Goal: Task Accomplishment & Management: Manage account settings

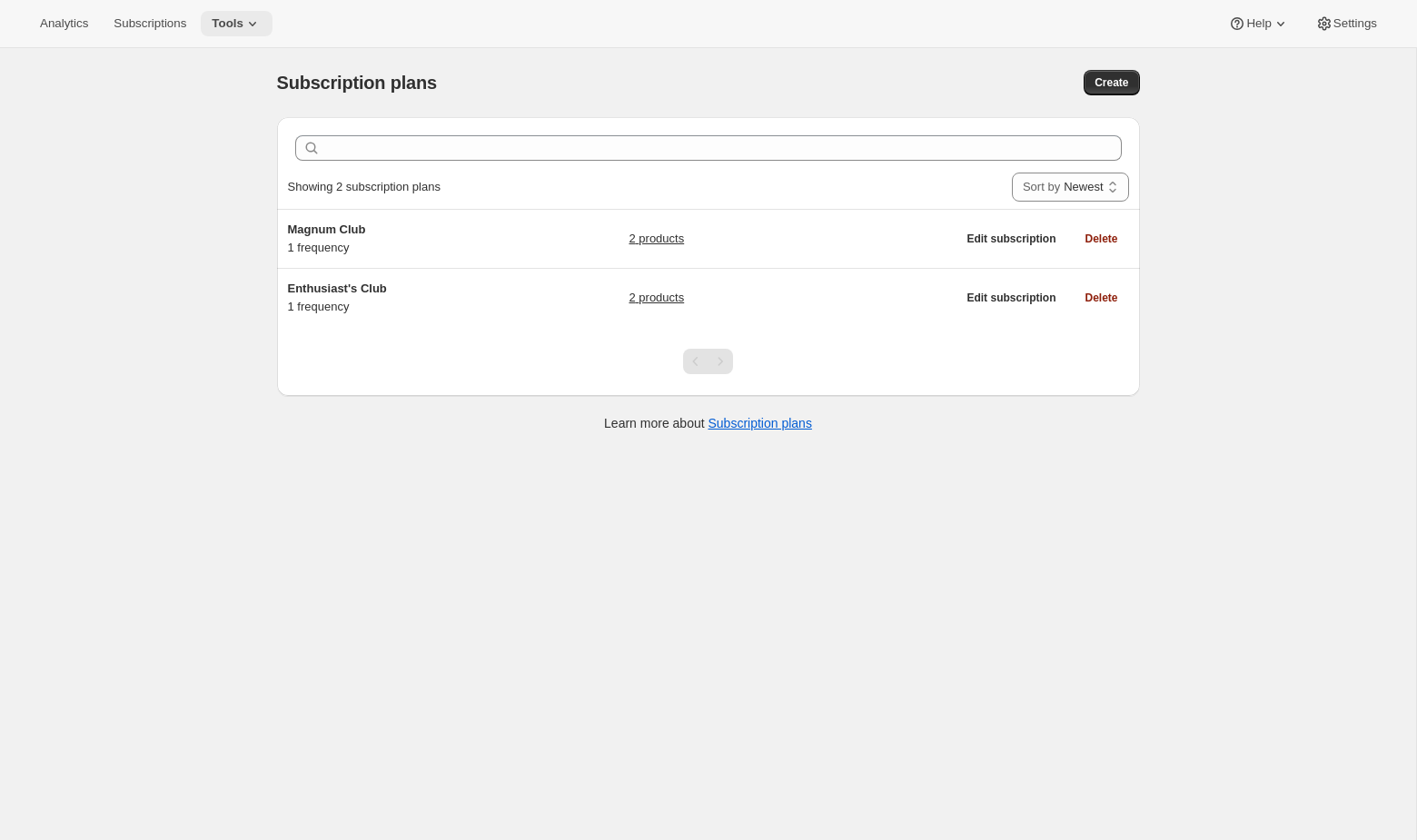
click at [237, 27] on span "Tools" at bounding box center [227, 23] width 31 height 14
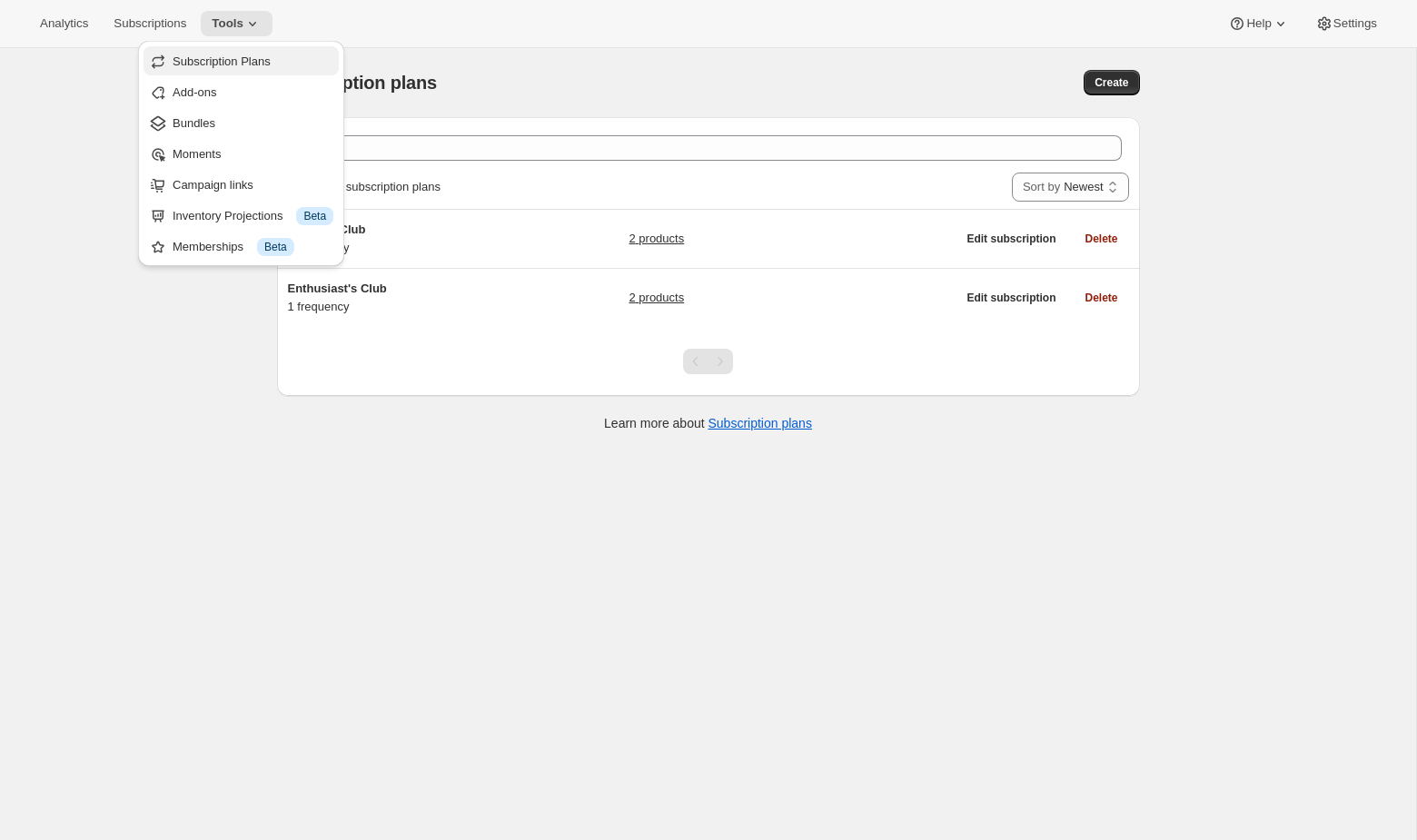
click at [235, 68] on span "Subscription Plans" at bounding box center [253, 61] width 161 height 18
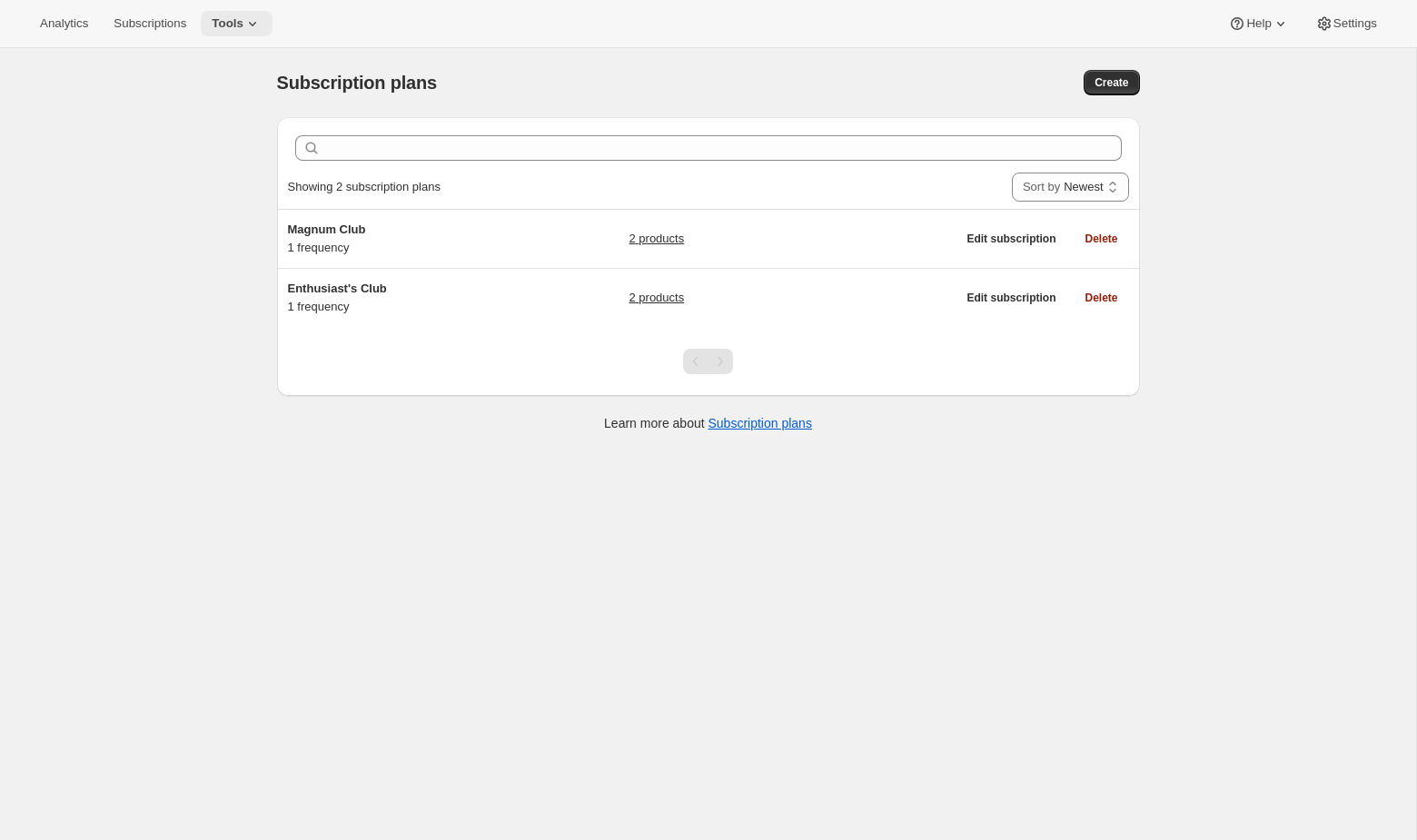
click at [259, 28] on icon at bounding box center [252, 23] width 18 height 18
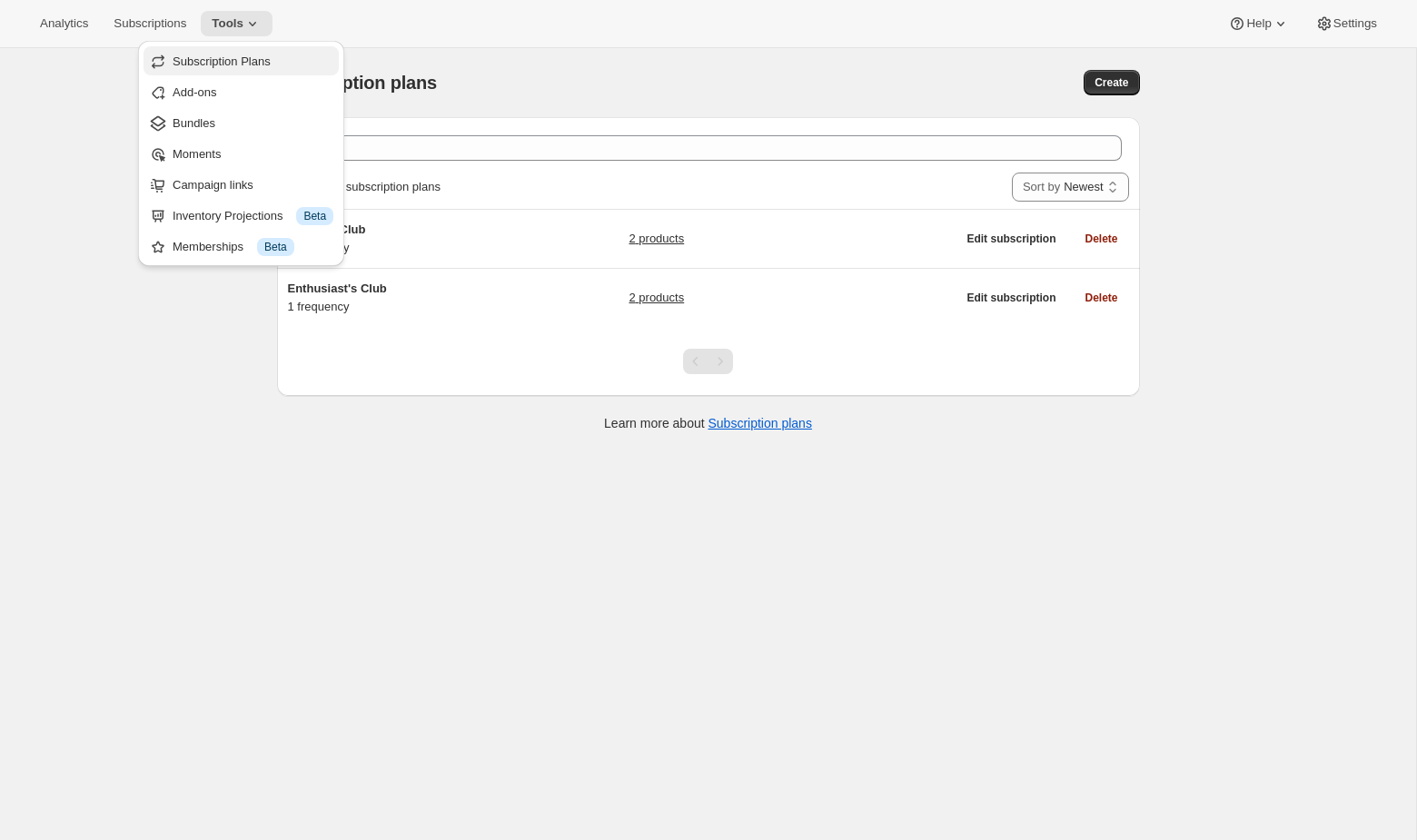
click at [247, 64] on span "Subscription Plans" at bounding box center [221, 61] width 98 height 13
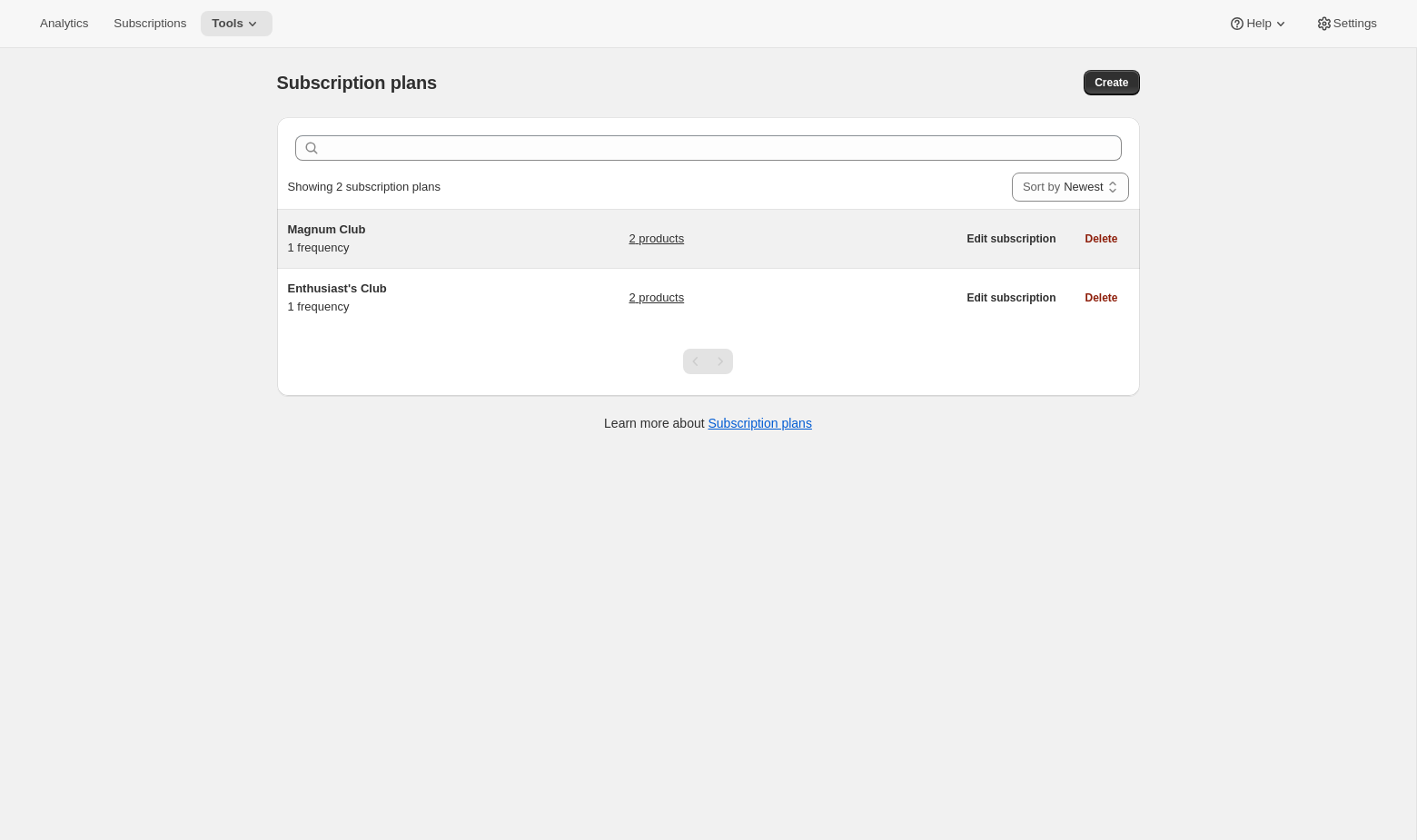
click at [403, 248] on div "Magnum Club 1 frequency" at bounding box center [401, 239] width 227 height 36
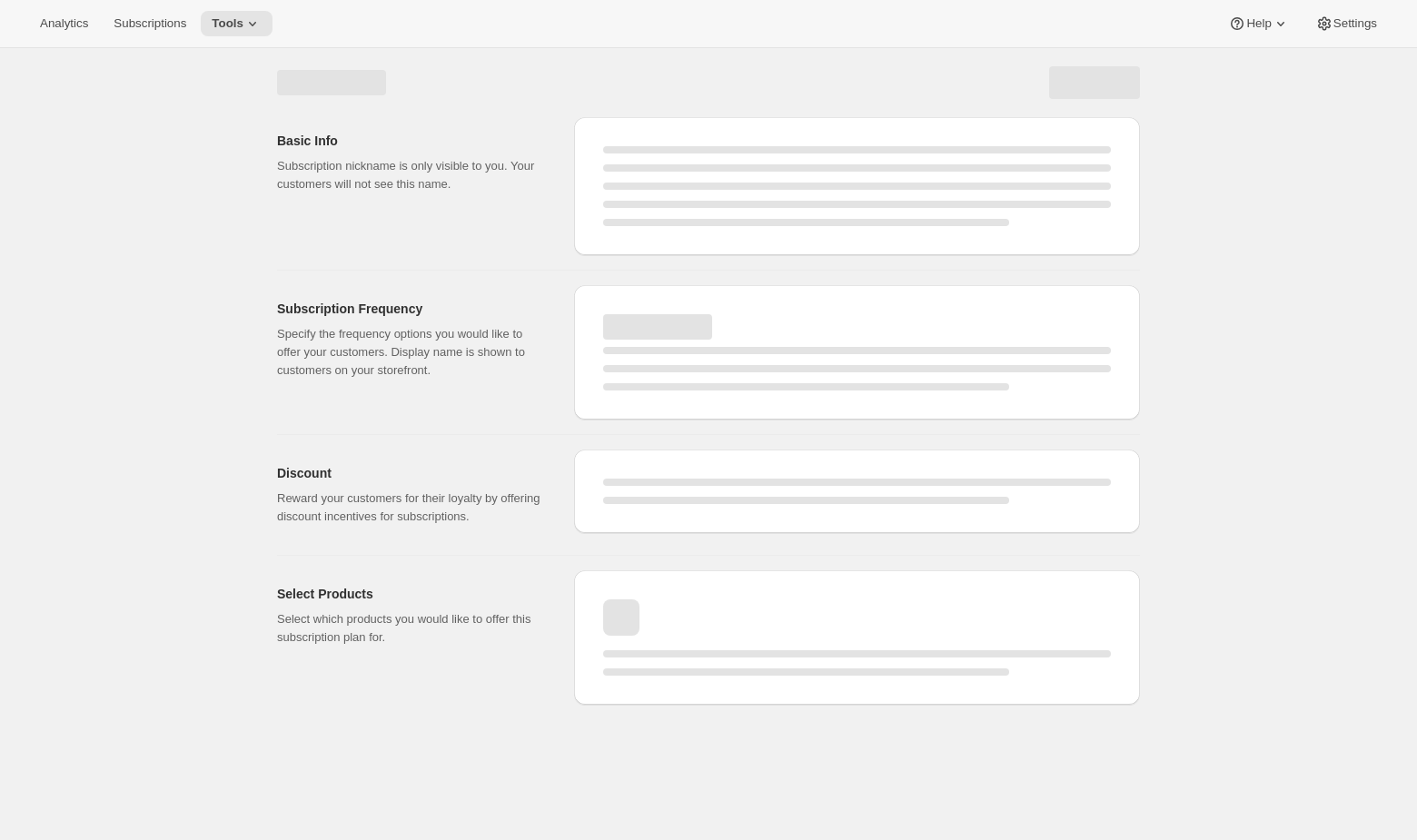
select select "WEEK"
select select "MONTH"
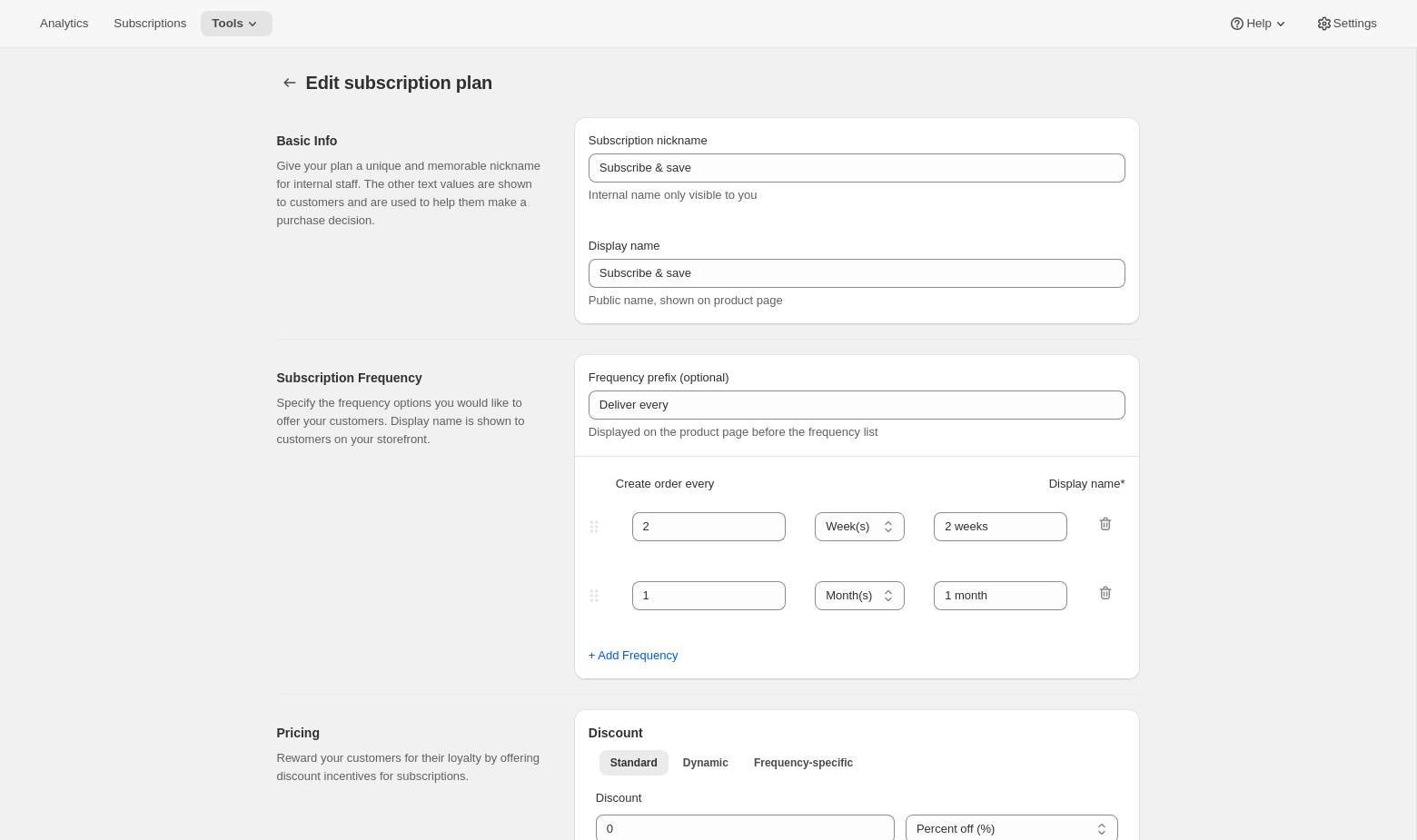
type input "Magnum Club"
select select "MONTH"
type input "2 months"
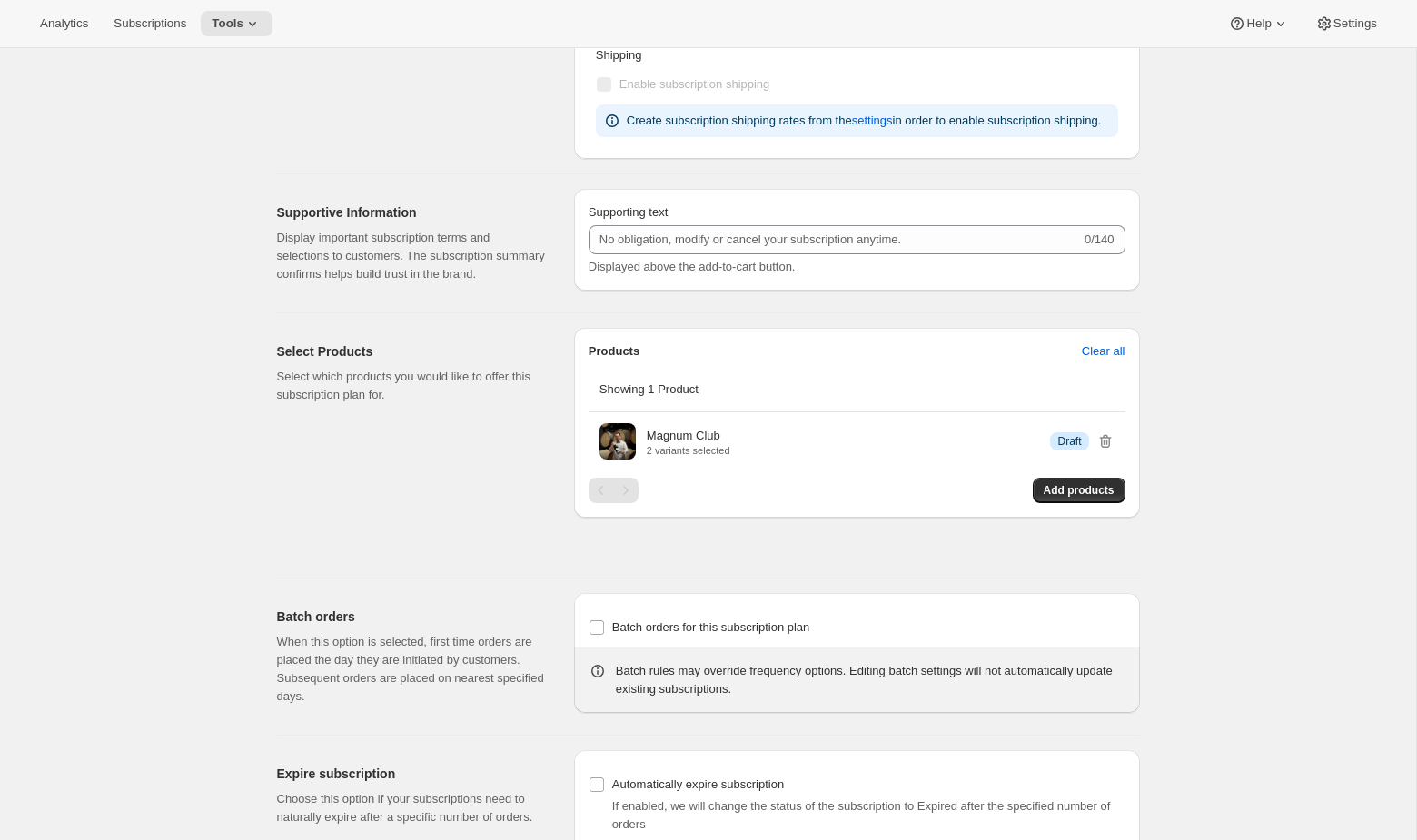
scroll to position [801, 0]
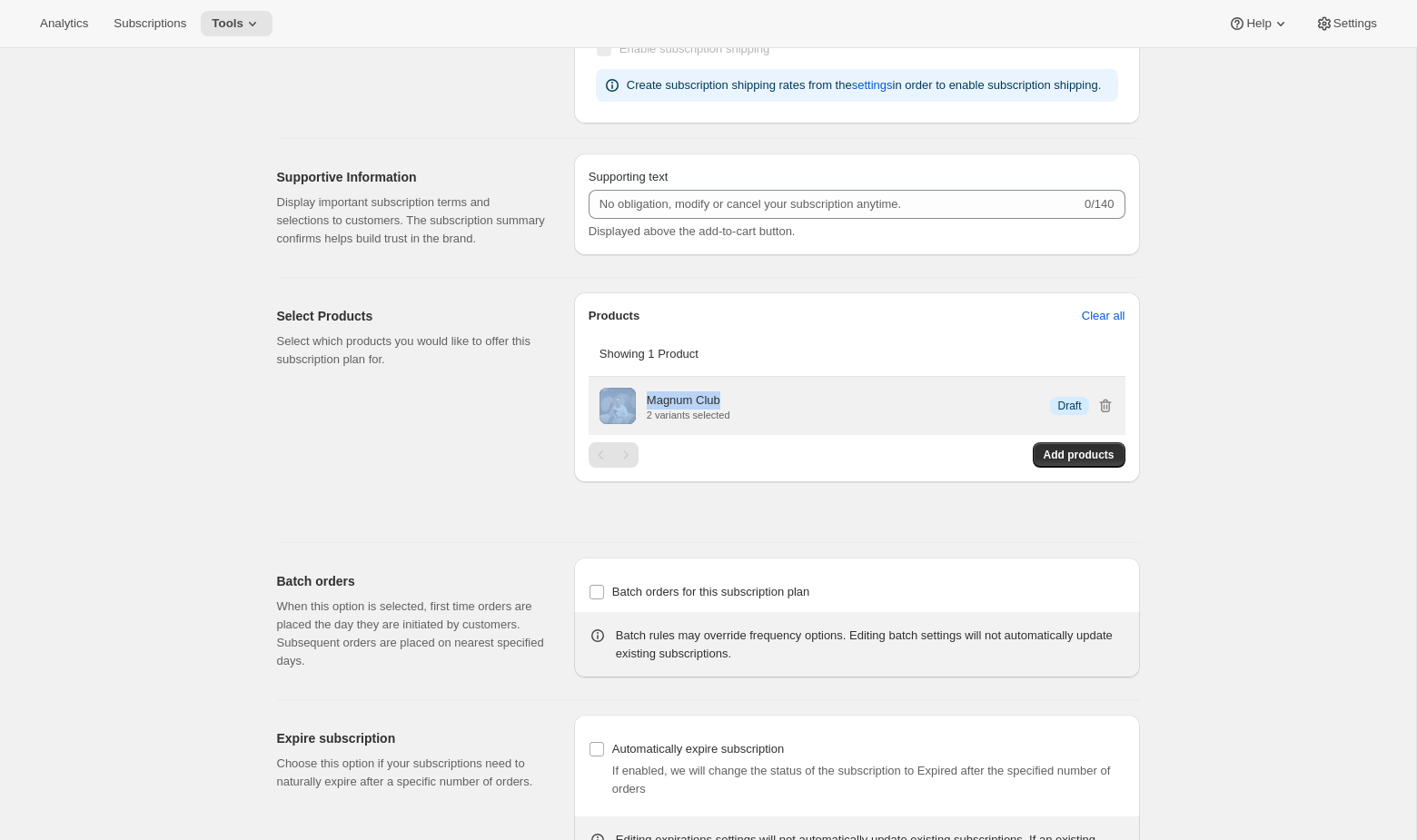
drag, startPoint x: 737, startPoint y: 438, endPoint x: 630, endPoint y: 438, distance: 107.0
click at [630, 424] on div "Magnum Club 2 variants selected Info Draft" at bounding box center [857, 406] width 515 height 36
copy div "Magnum Club"
click at [679, 410] on p "Magnum Club" at bounding box center [683, 400] width 73 height 18
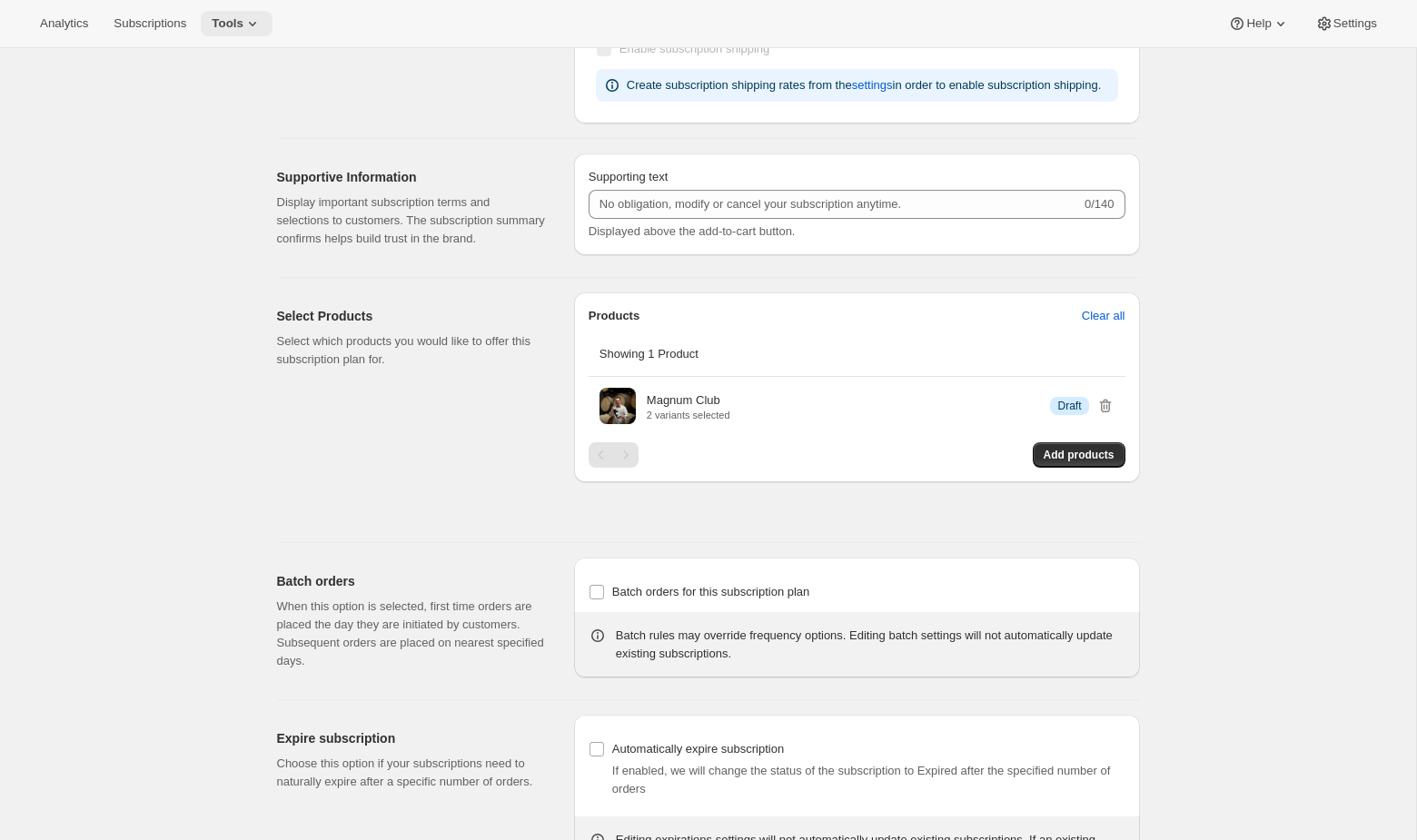
click at [235, 16] on span "Tools" at bounding box center [227, 23] width 31 height 14
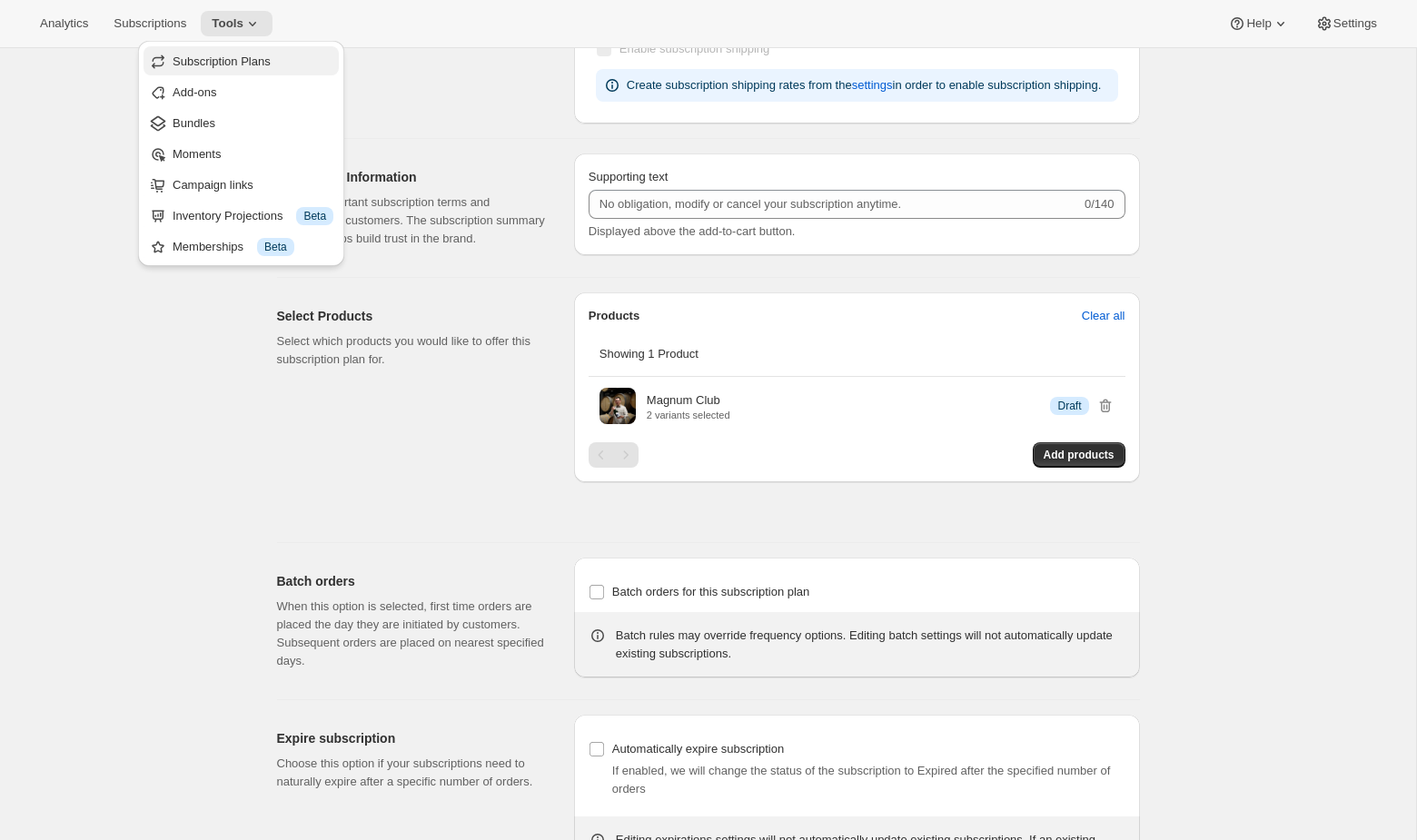
drag, startPoint x: 224, startPoint y: 124, endPoint x: 230, endPoint y: 67, distance: 57.3
click at [230, 67] on ul "Subscription Plans Add-ons Bundles Moments Campaign links Inventory Projections…" at bounding box center [241, 154] width 196 height 215
click at [230, 67] on span "Subscription Plans" at bounding box center [221, 61] width 98 height 13
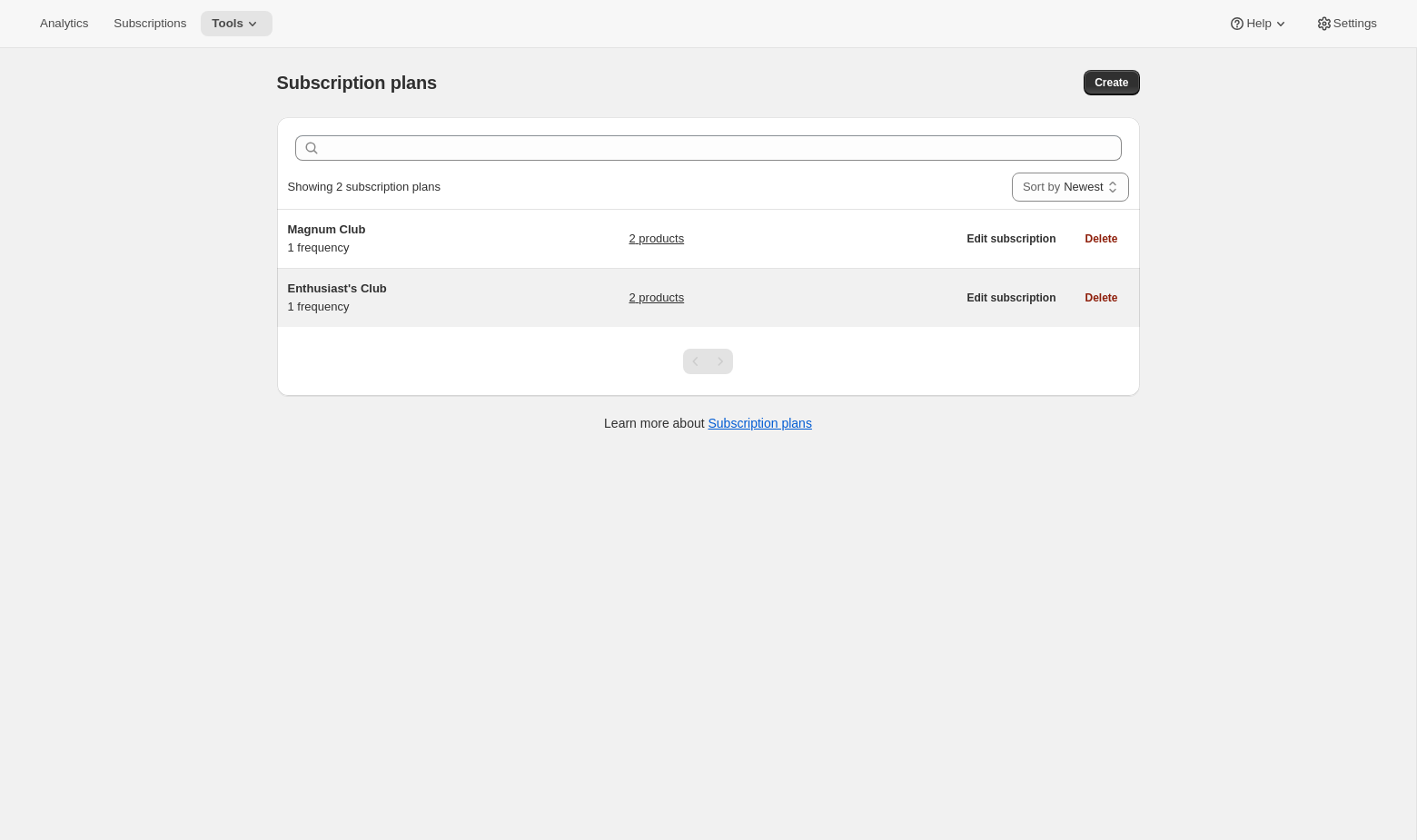
click at [510, 319] on div "Enthusiast's Club 1 frequency 2 products Edit subscription Delete" at bounding box center [709, 297] width 863 height 58
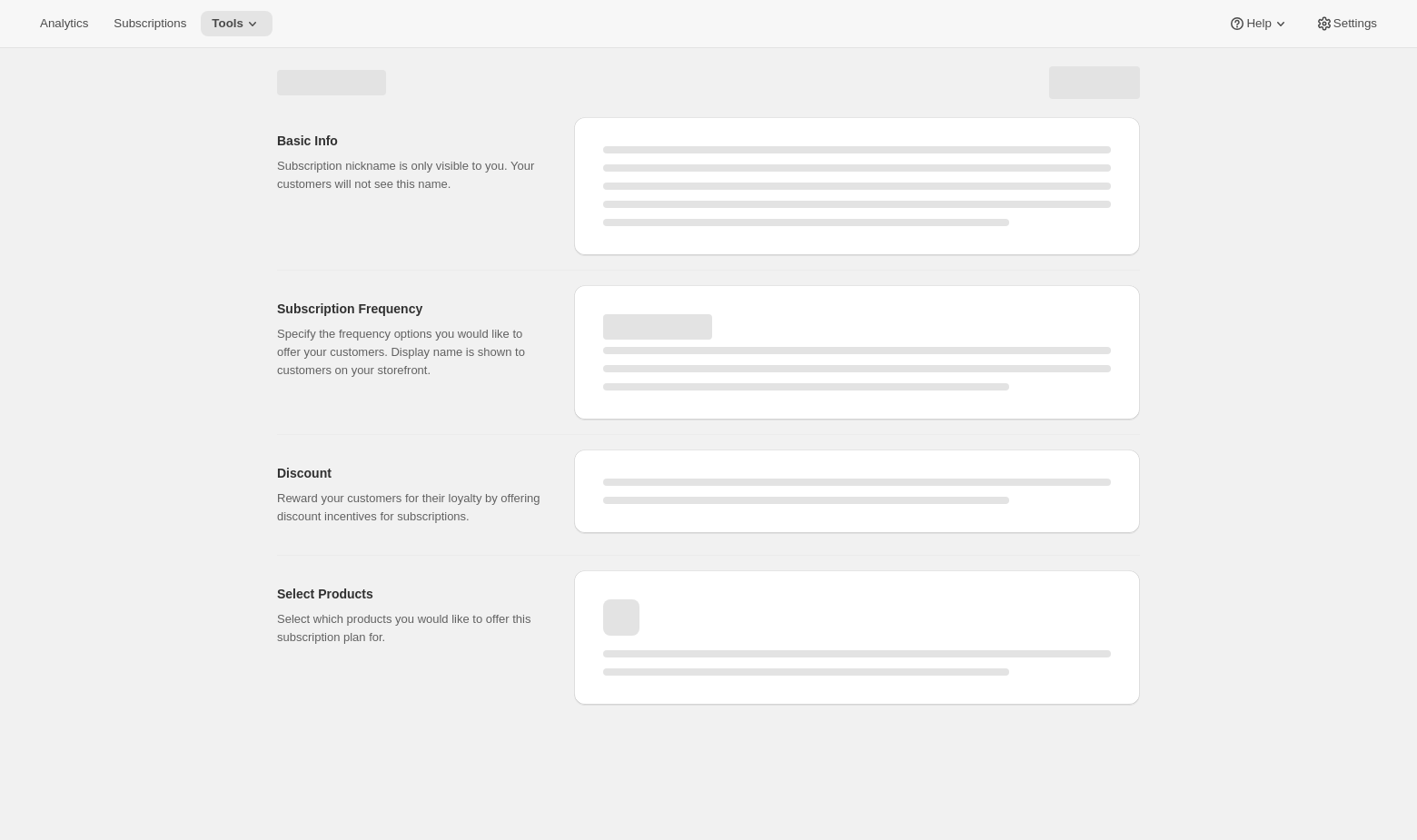
select select "WEEK"
select select "MONTH"
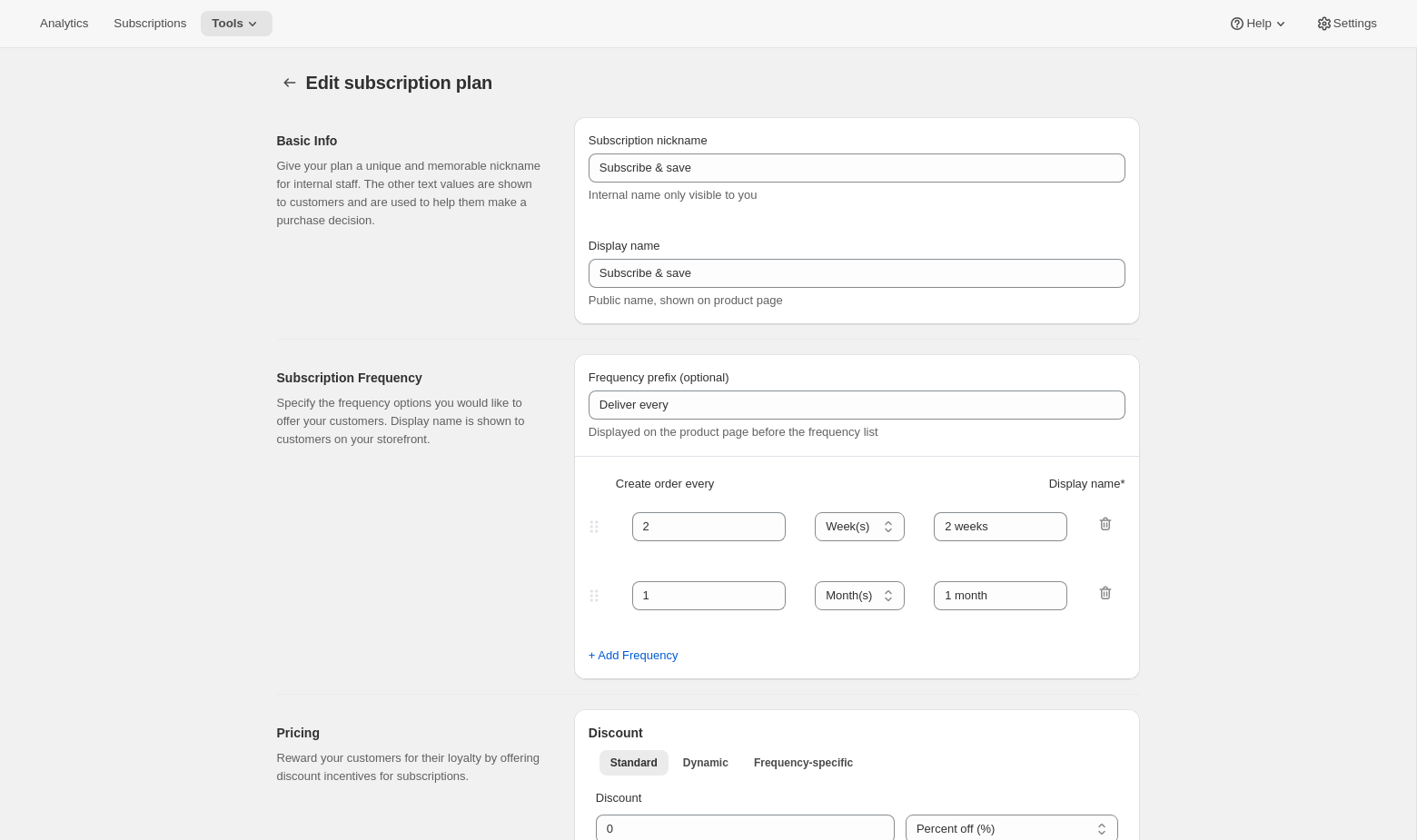
type input "Enthusiast's Club"
type input "3"
select select "MONTH"
type input "Quarterly Delivery"
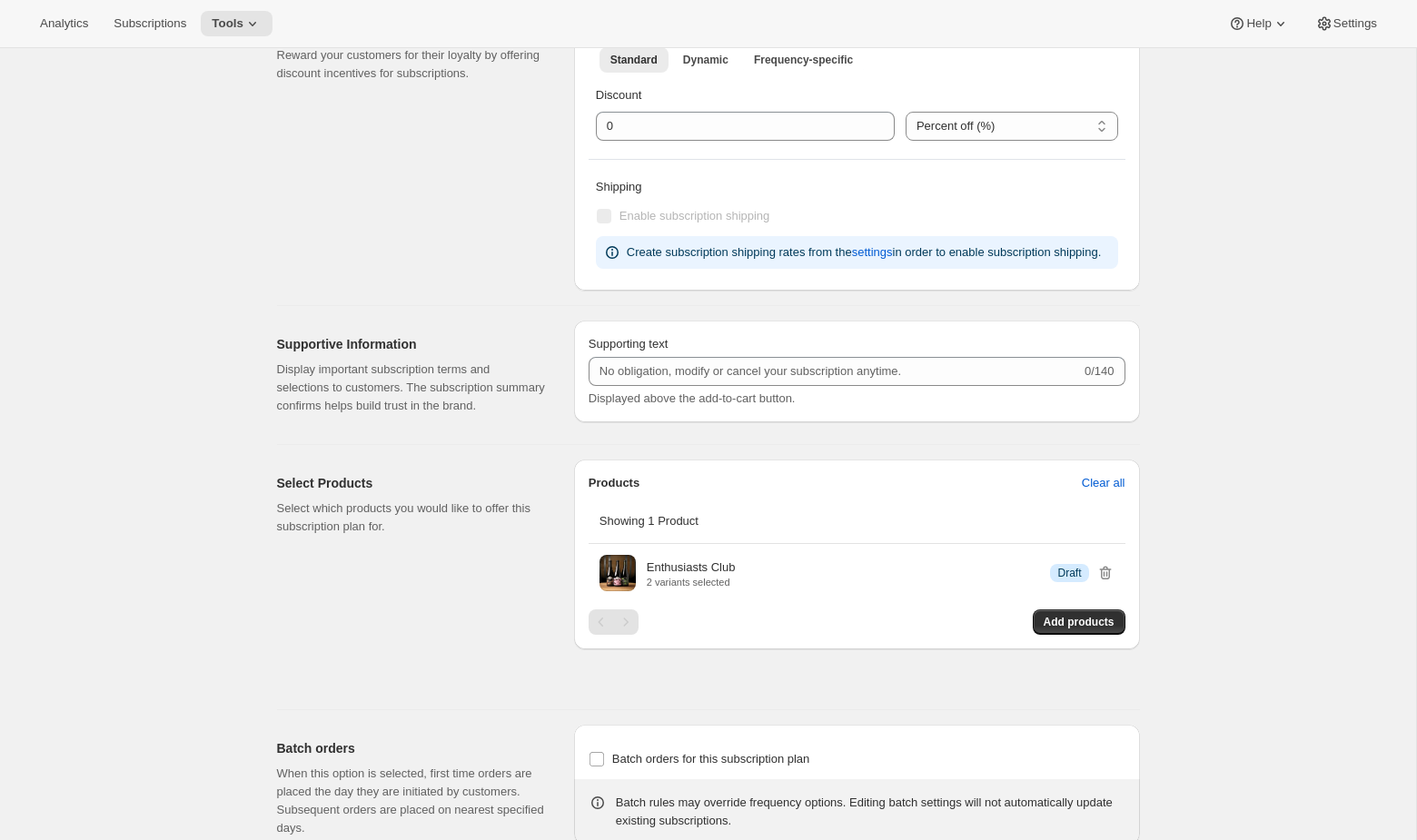
scroll to position [951, 0]
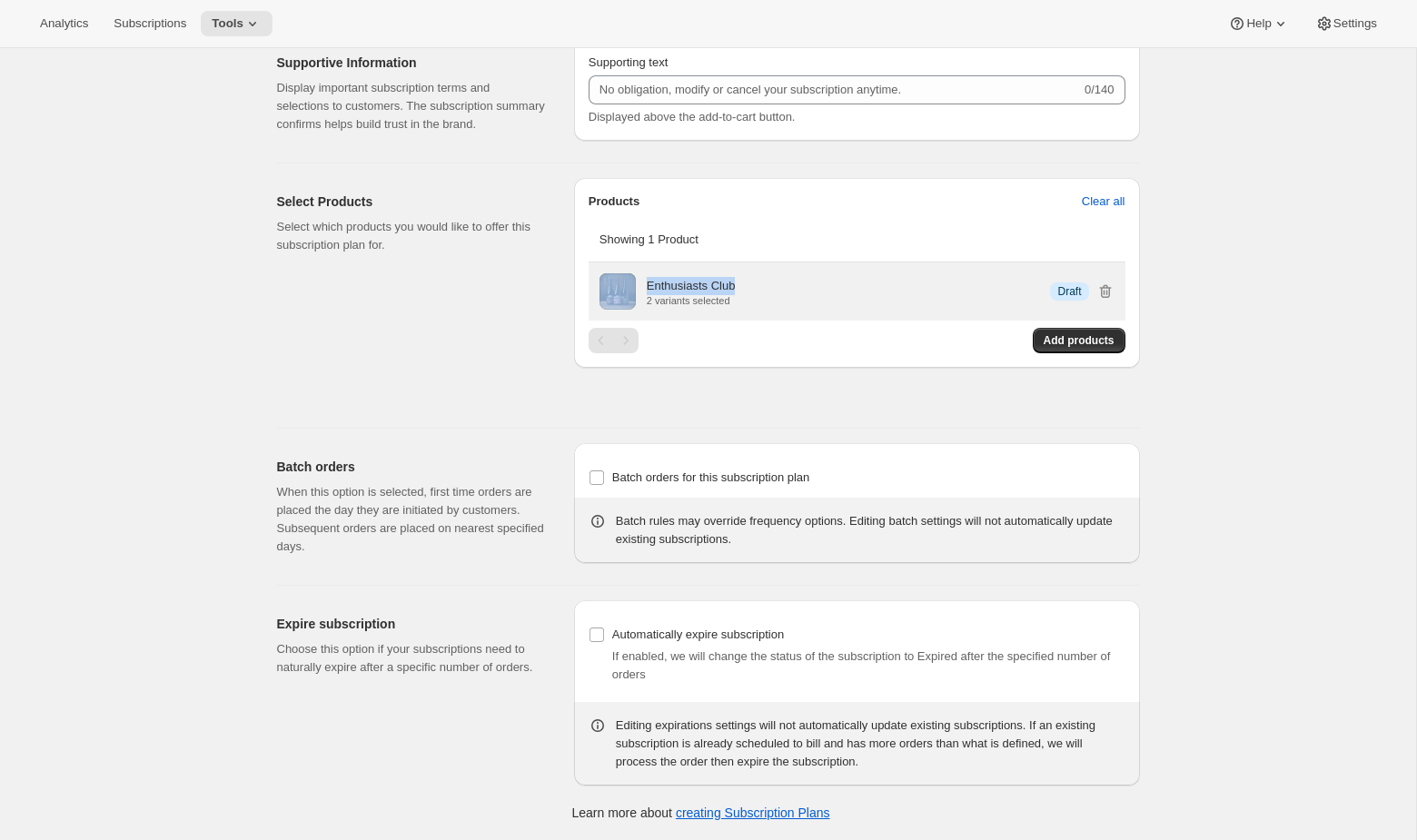
drag, startPoint x: 764, startPoint y: 285, endPoint x: 618, endPoint y: 285, distance: 146.0
click at [618, 285] on div "Enthusiasts Club 2 variants selected Info Draft" at bounding box center [857, 292] width 515 height 36
copy div "Enthusiasts Club"
